Goal: Information Seeking & Learning: Understand process/instructions

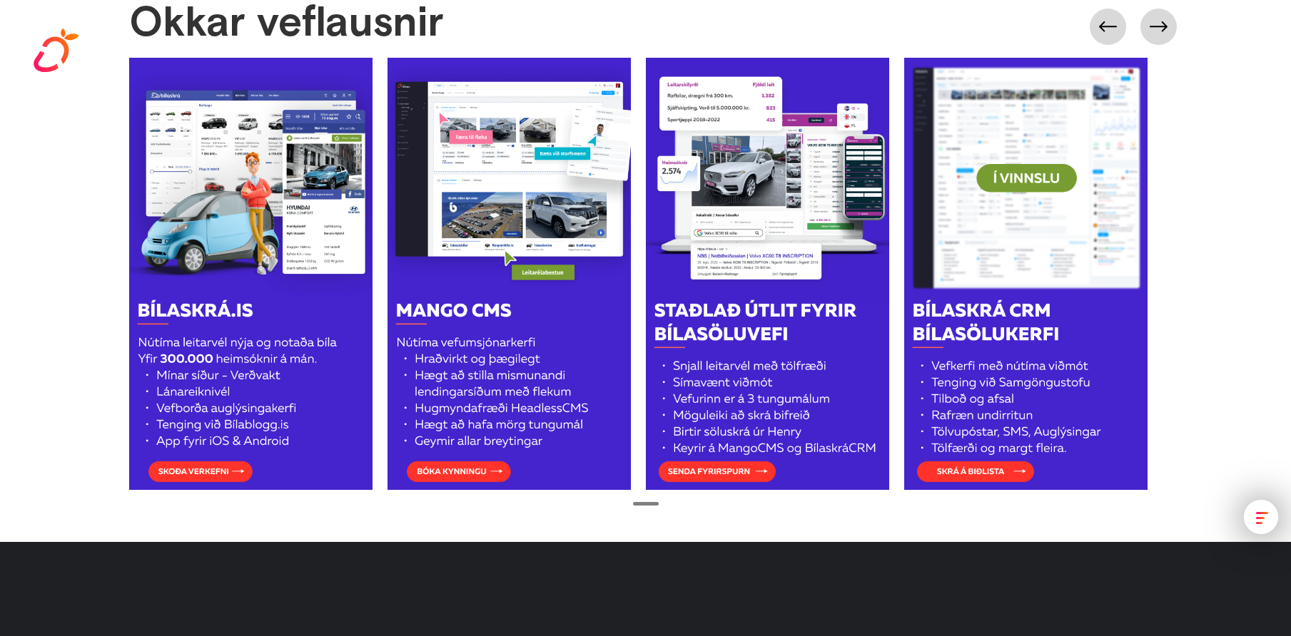
scroll to position [2182, 0]
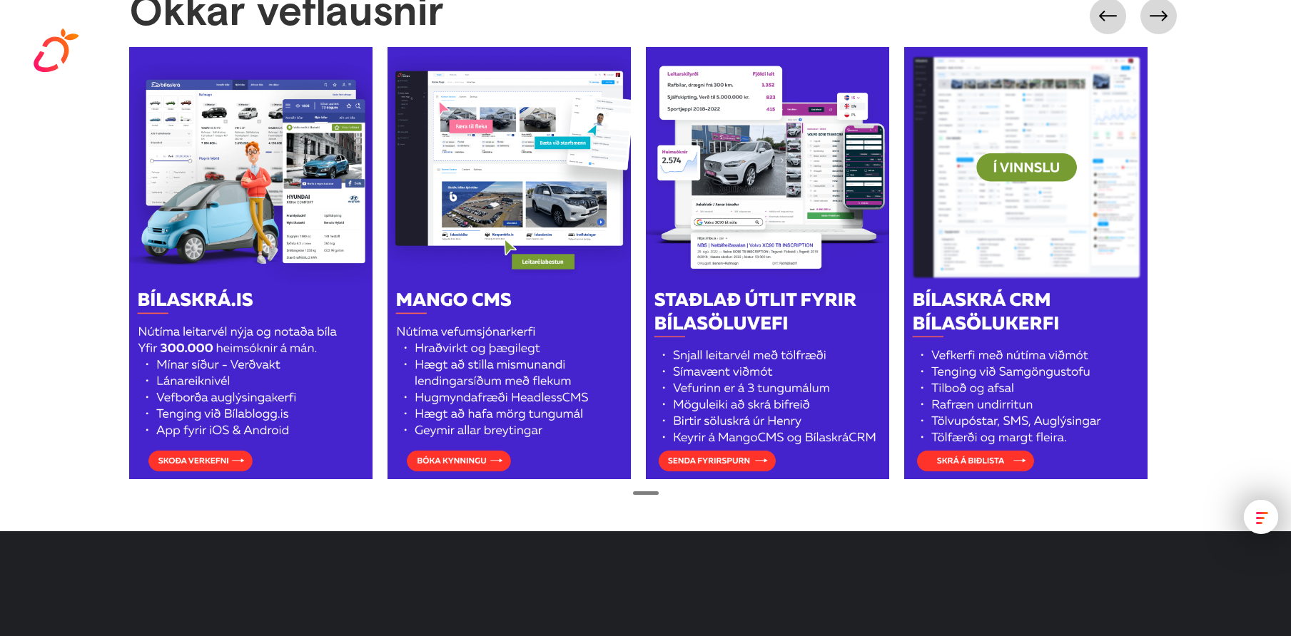
drag, startPoint x: 688, startPoint y: 215, endPoint x: 347, endPoint y: 213, distance: 340.3
click at [347, 213] on div at bounding box center [645, 263] width 1033 height 432
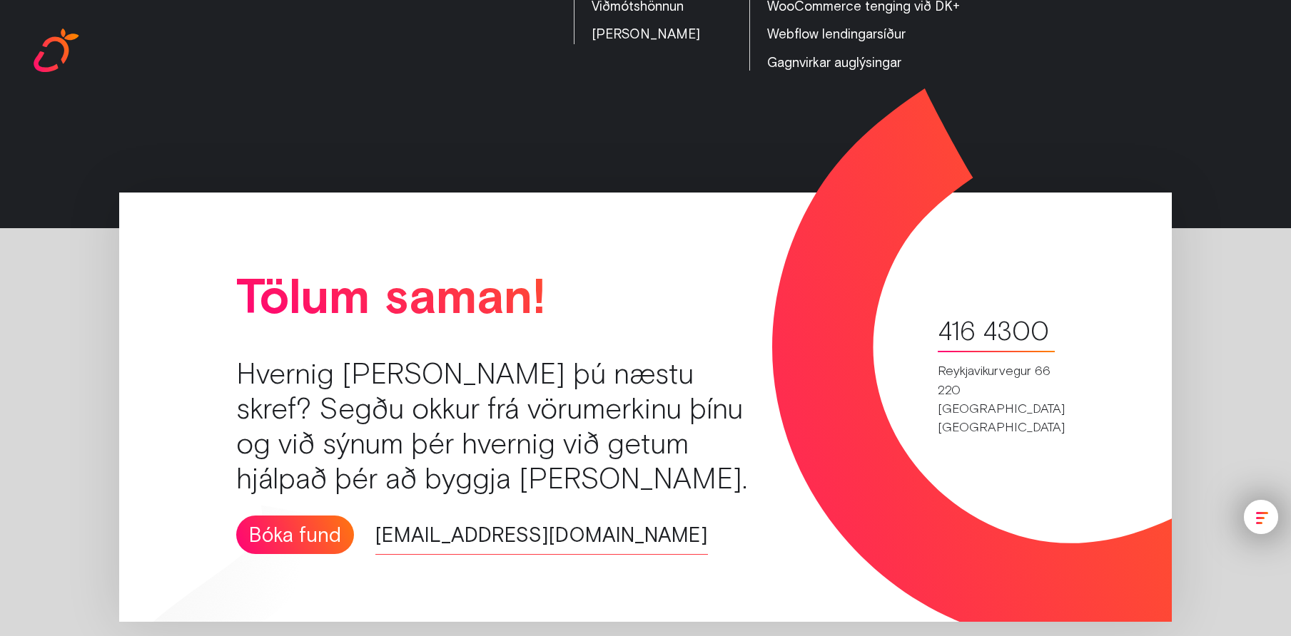
scroll to position [3140, 0]
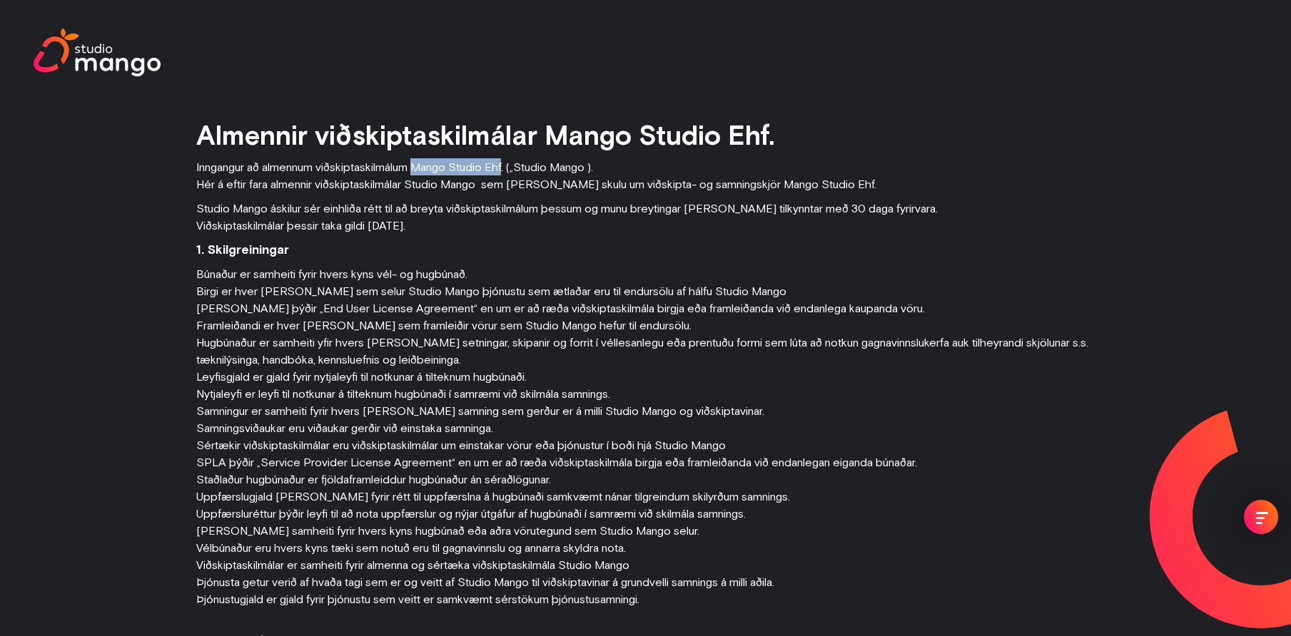
drag, startPoint x: 428, startPoint y: 166, endPoint x: 514, endPoint y: 166, distance: 85.6
click at [514, 166] on p "Inngangur að almennum viðskiptaskilmálum Mango Studio Ehf. („Studio Mango ). Hé…" at bounding box center [645, 175] width 898 height 34
copy p "Mango Studio Ehf"
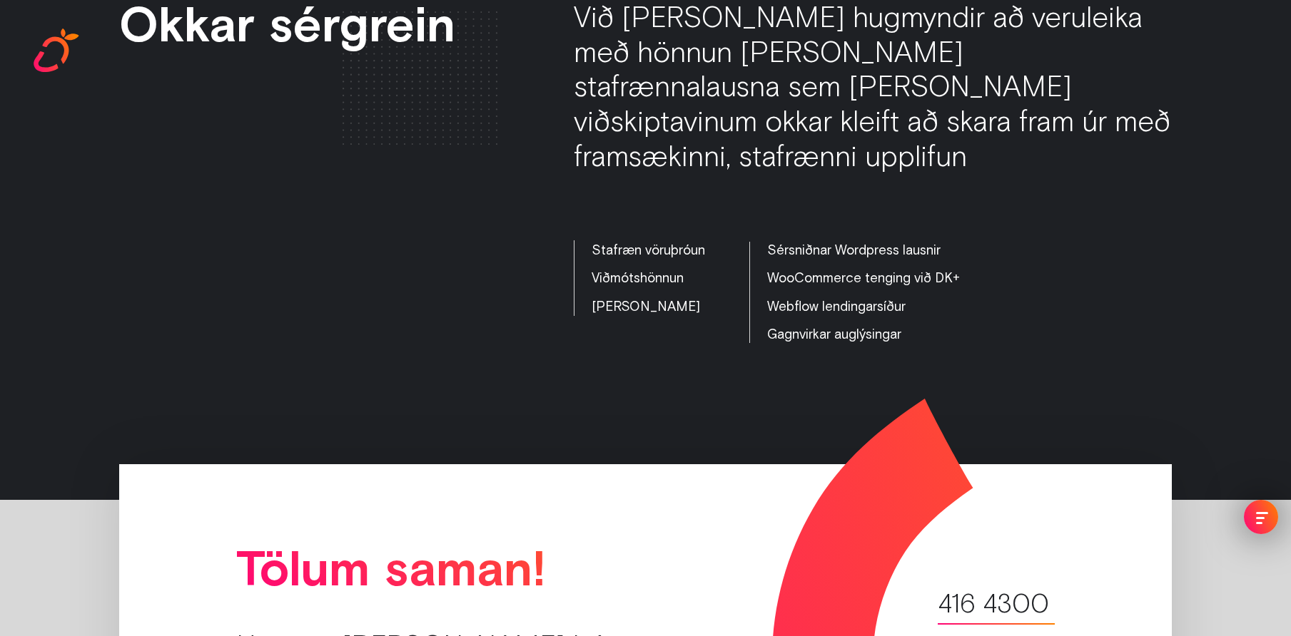
scroll to position [5457, 0]
